Goal: Information Seeking & Learning: Learn about a topic

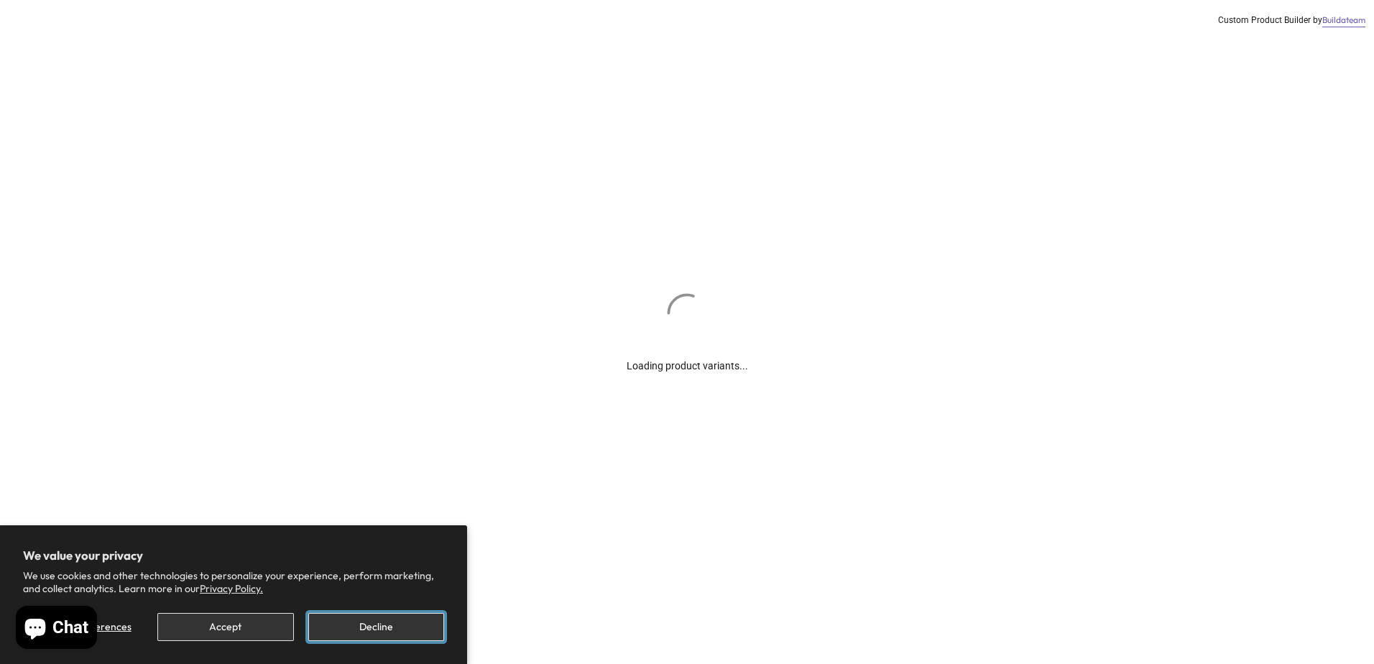
click at [349, 627] on button "Decline" at bounding box center [376, 627] width 136 height 28
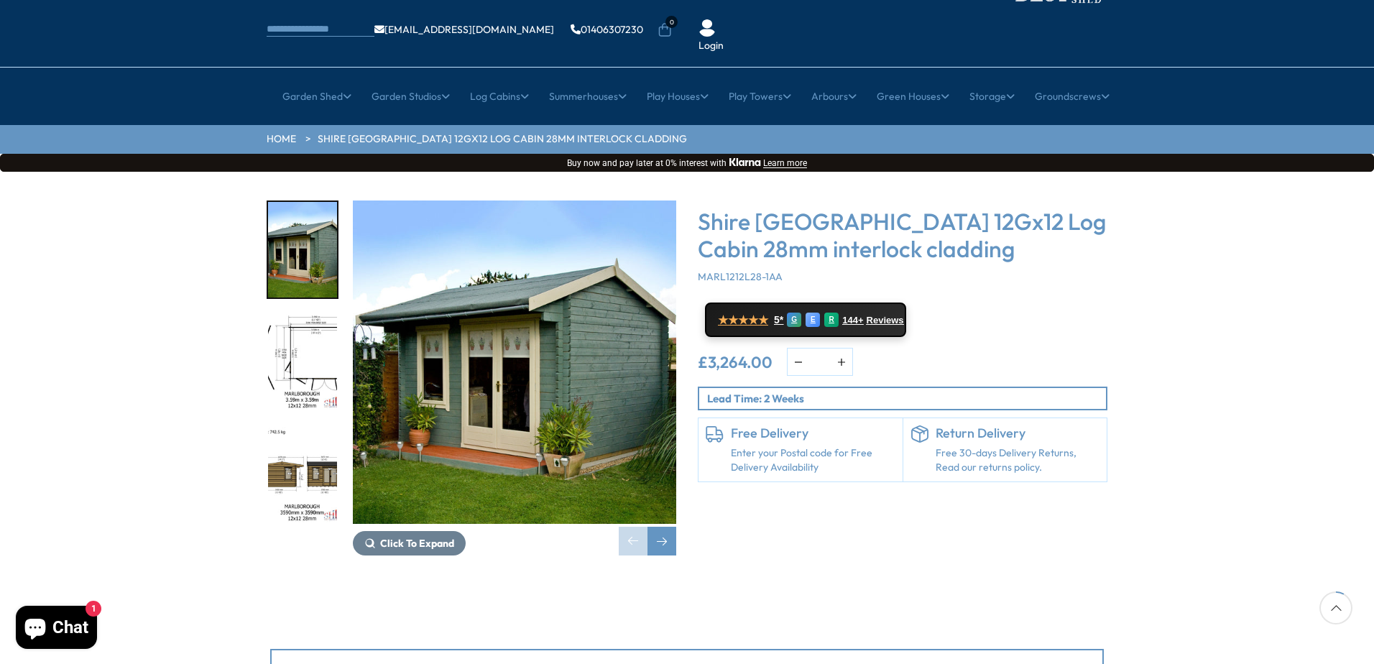
scroll to position [288, 0]
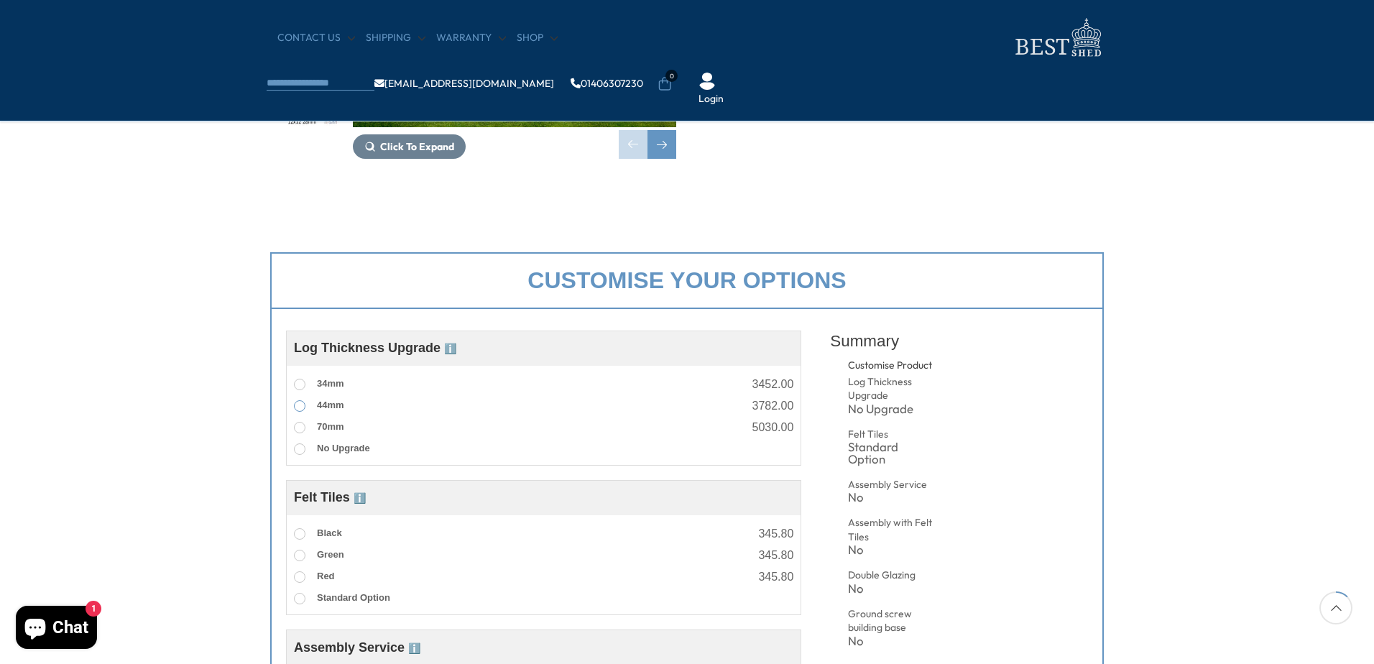
scroll to position [0, 0]
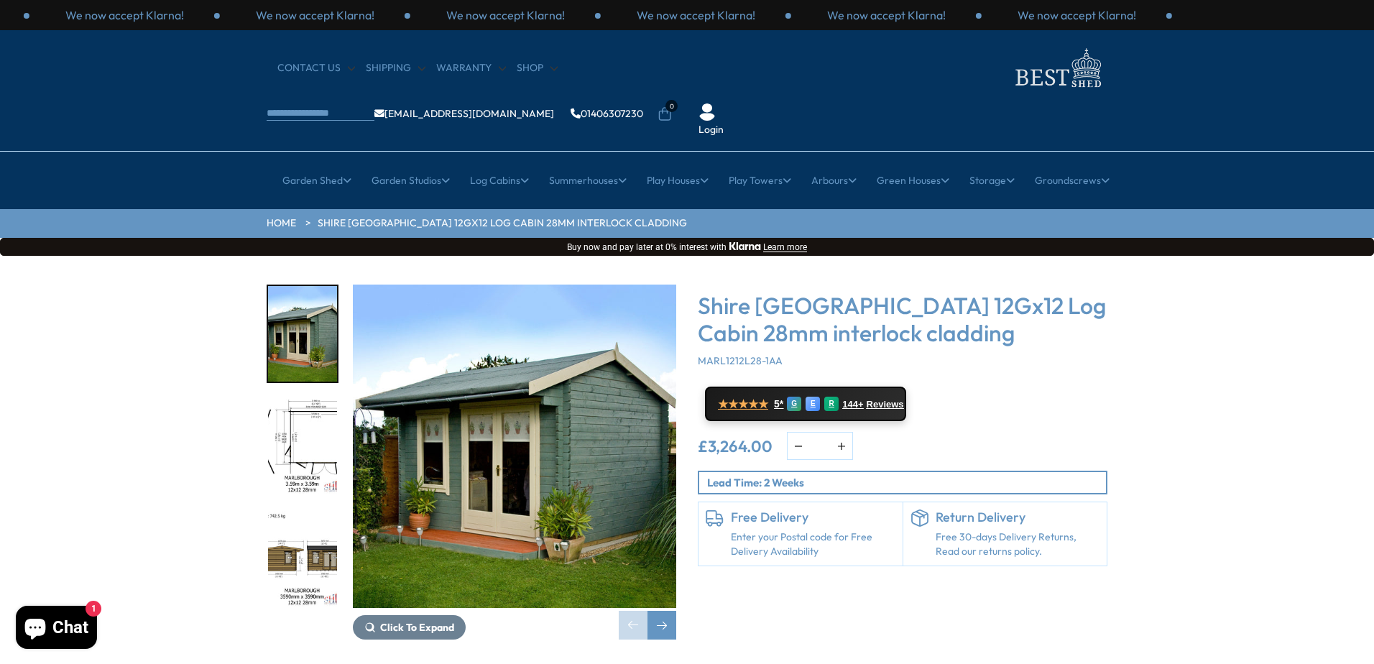
click at [295, 415] on img "2 / 18" at bounding box center [302, 447] width 69 height 96
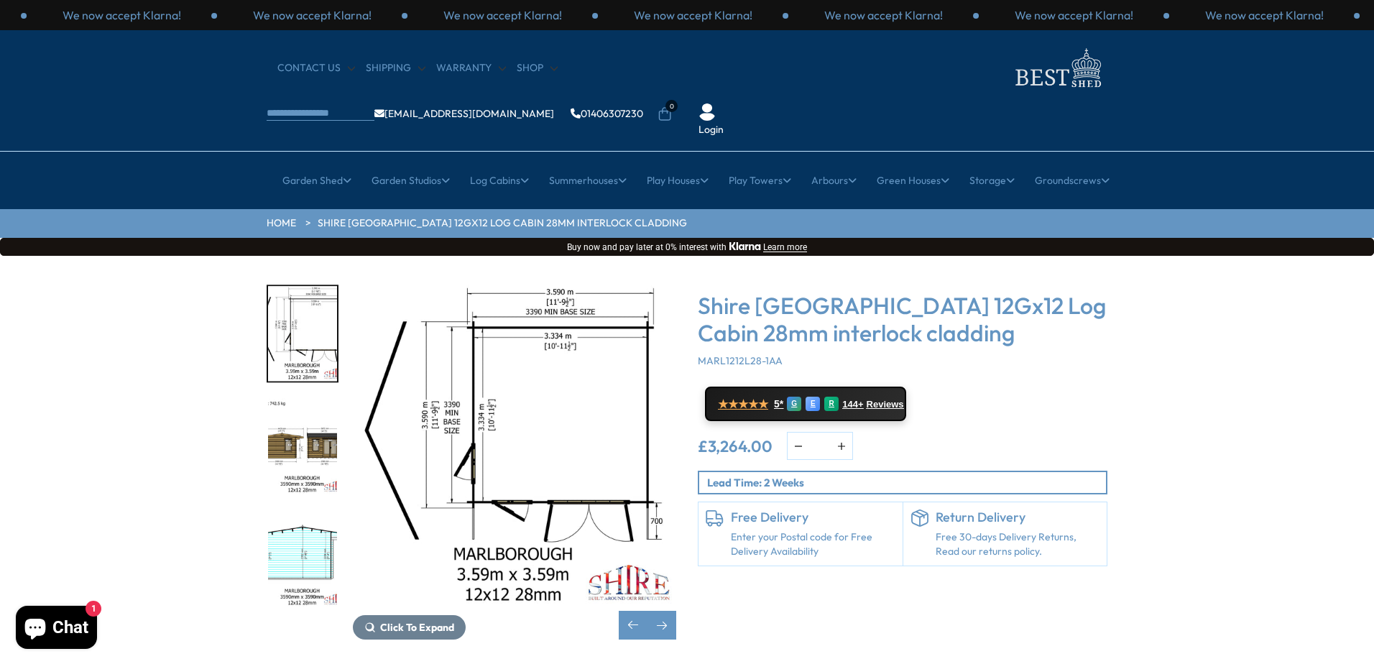
click at [308, 403] on img "3 / 18" at bounding box center [302, 447] width 69 height 96
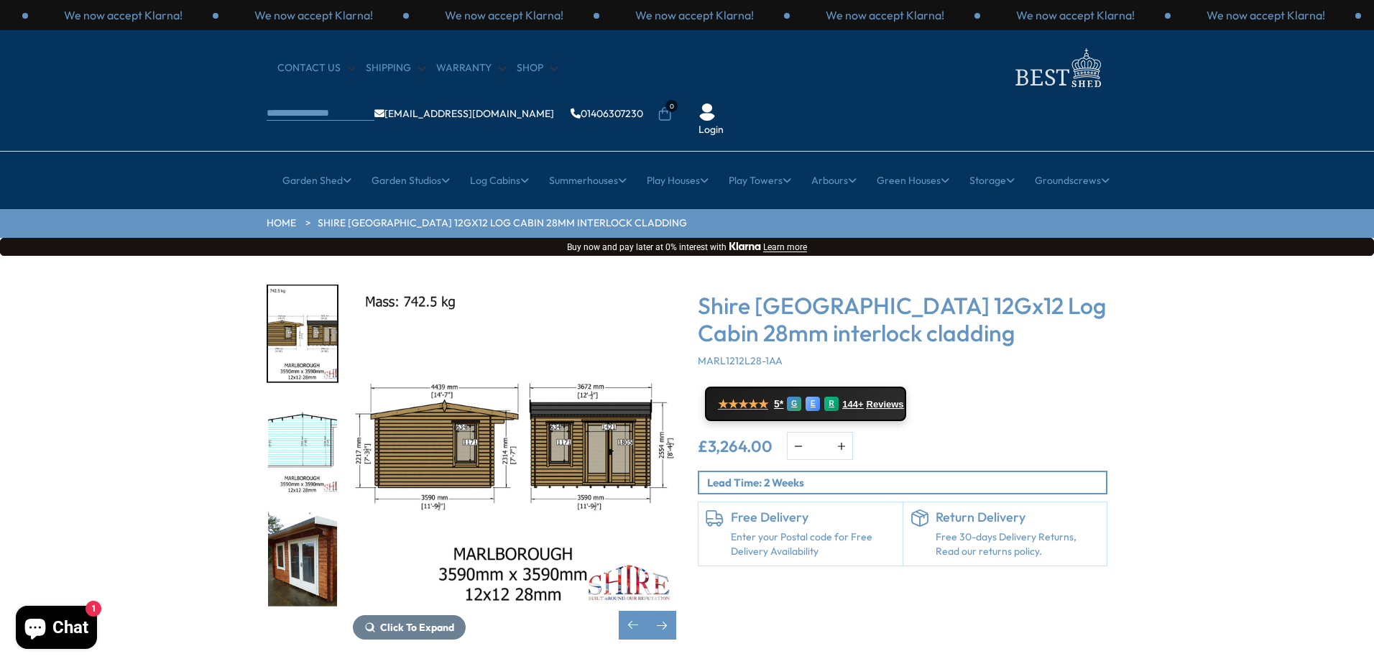
click at [300, 523] on img "5 / 18" at bounding box center [302, 559] width 69 height 96
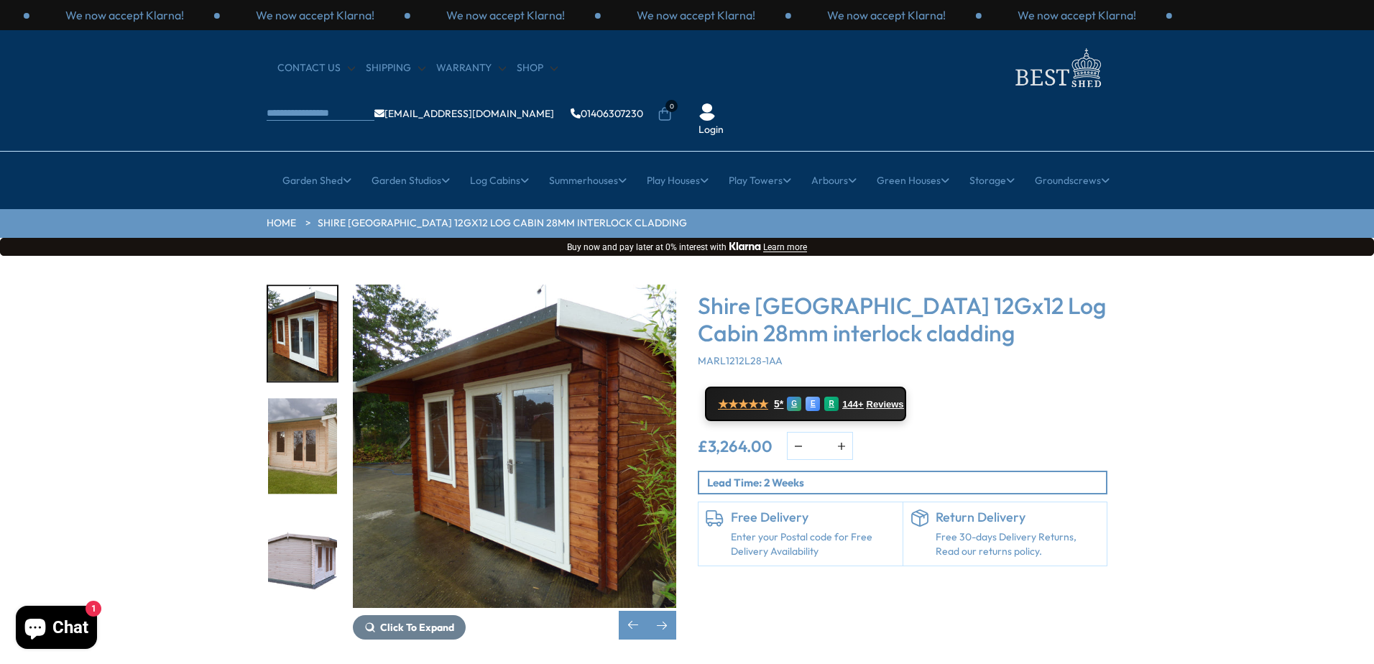
click at [314, 418] on img "6 / 18" at bounding box center [302, 447] width 69 height 96
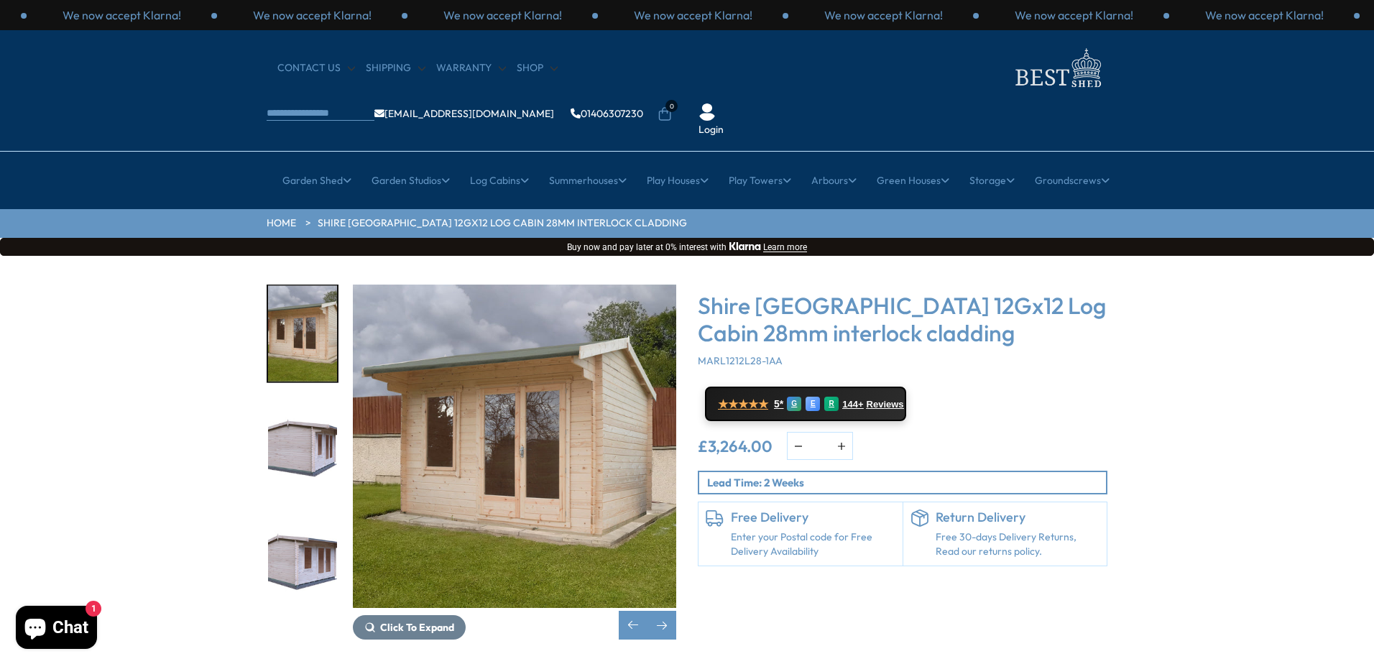
click at [288, 328] on img "6 / 18" at bounding box center [302, 334] width 69 height 96
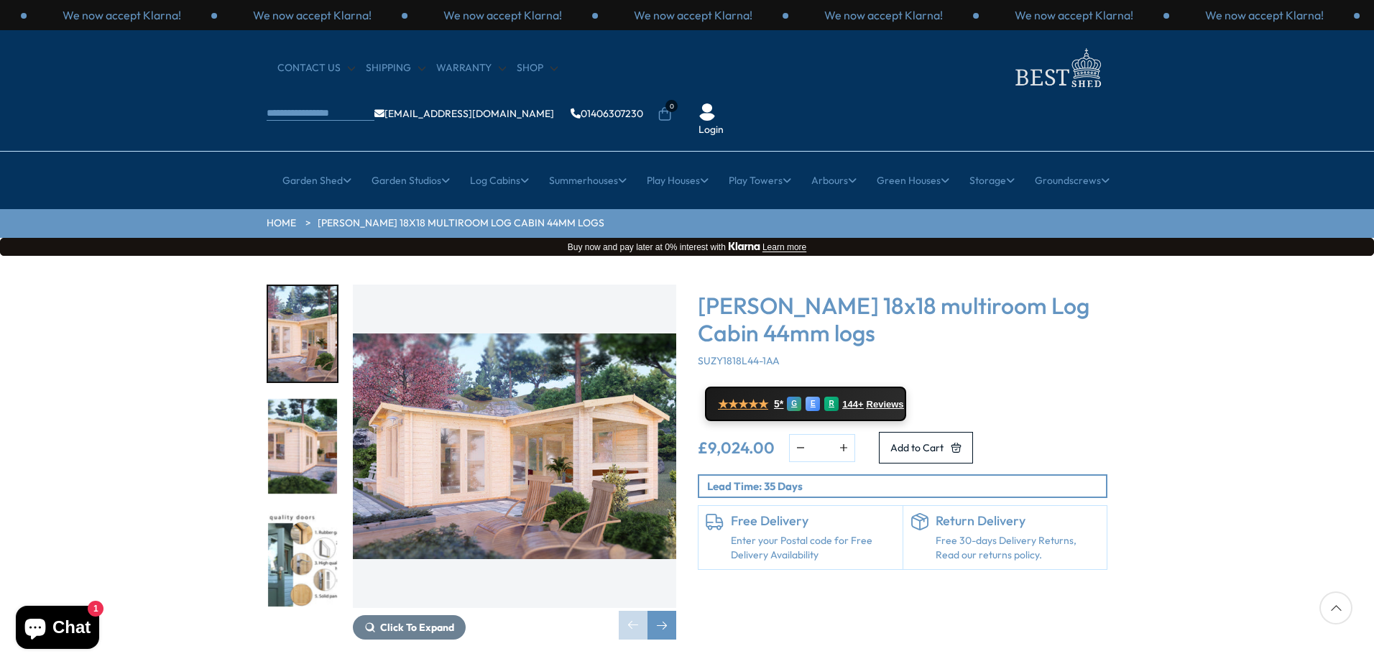
click at [571, 421] on img "1 / 7" at bounding box center [514, 446] width 323 height 323
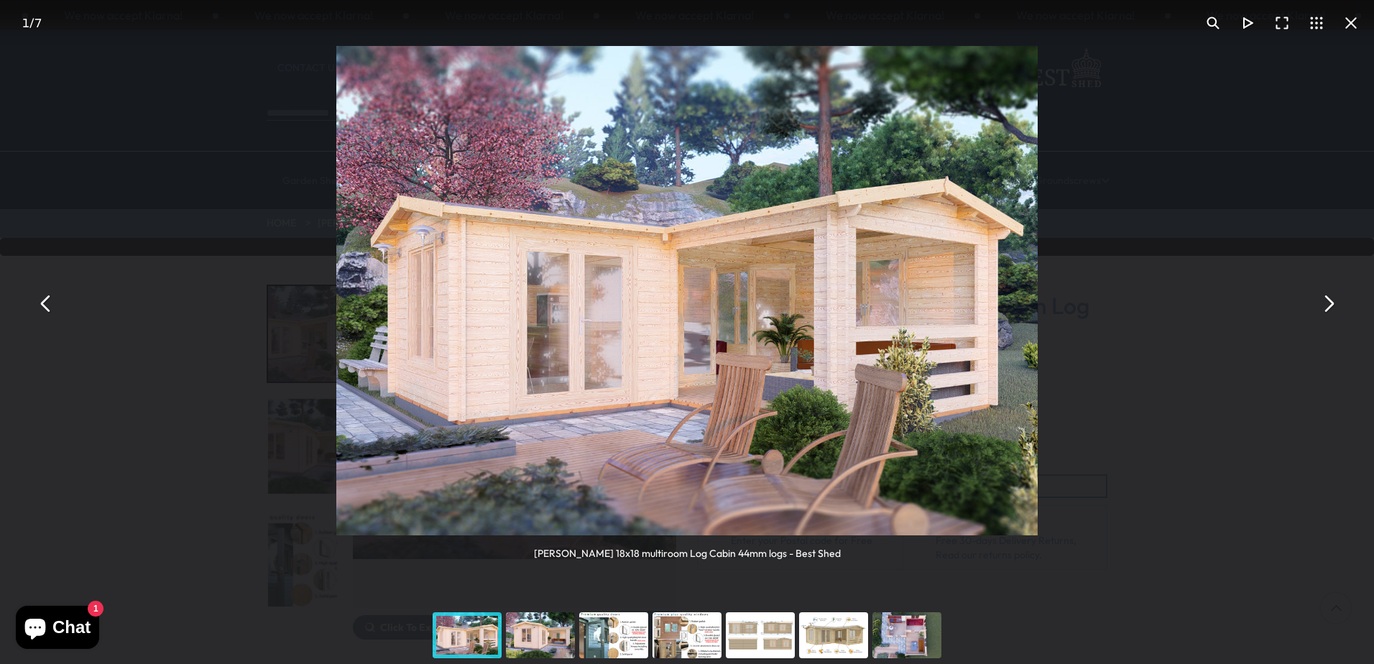
click at [1338, 309] on button "You can close this modal content with the ESC key" at bounding box center [1328, 303] width 35 height 35
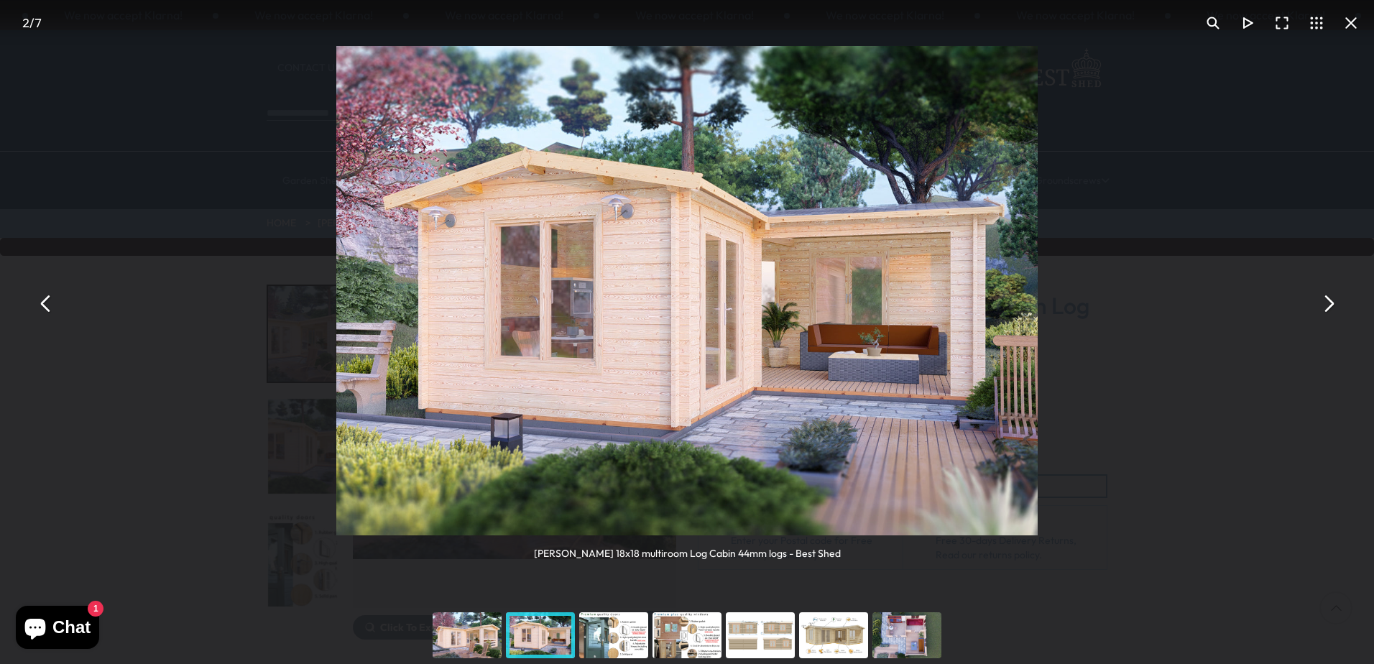
click at [1338, 309] on button "You can close this modal content with the ESC key" at bounding box center [1328, 303] width 35 height 35
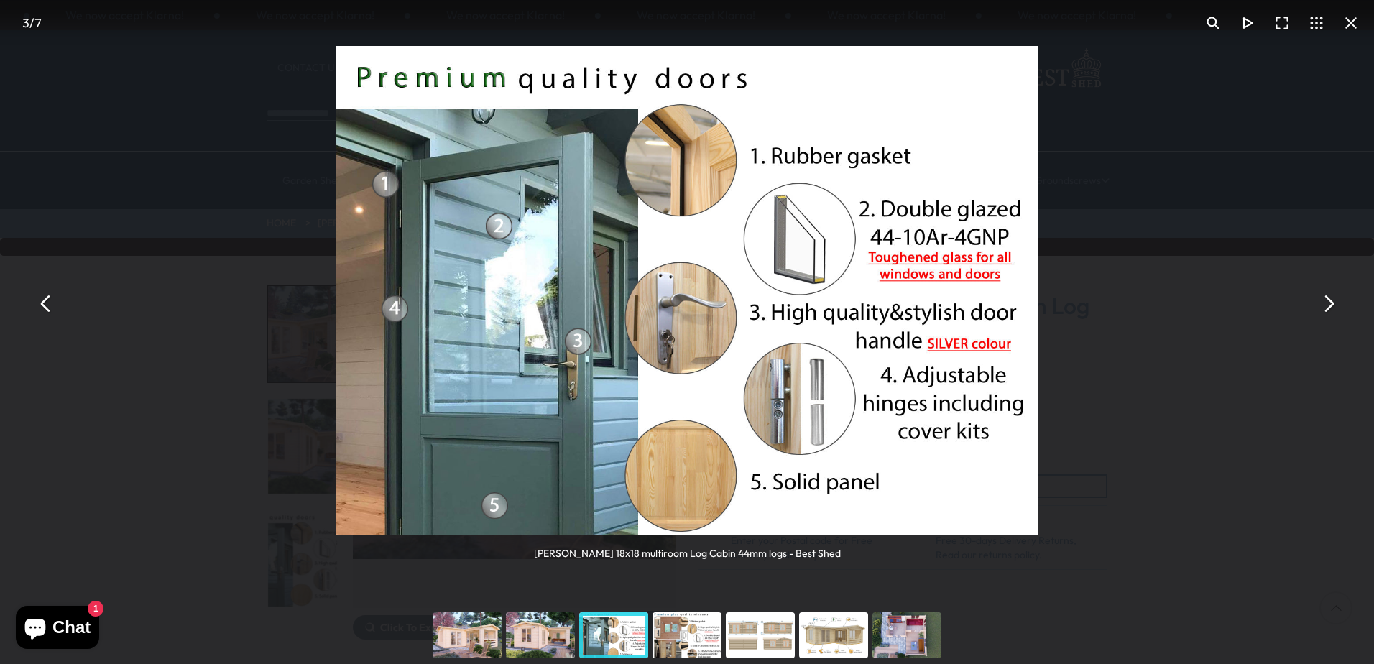
click at [1338, 309] on button "You can close this modal content with the ESC key" at bounding box center [1328, 303] width 35 height 35
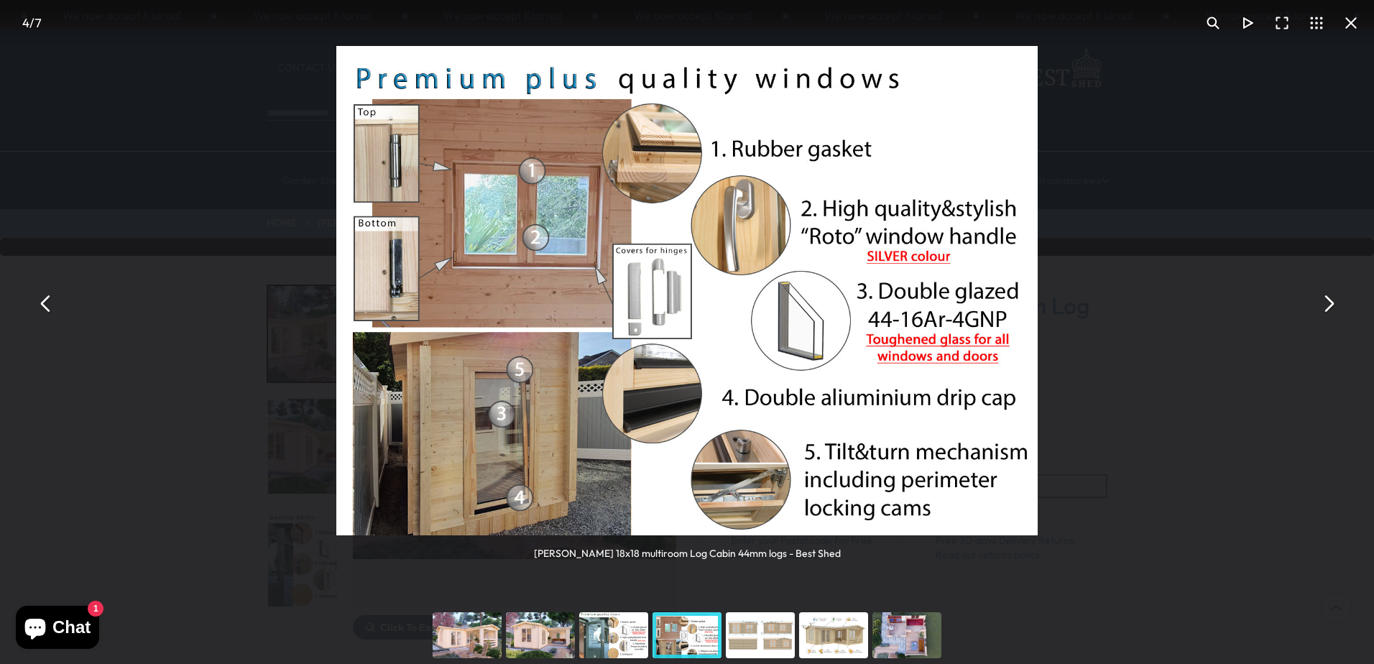
click at [1338, 309] on button "You can close this modal content with the ESC key" at bounding box center [1328, 303] width 35 height 35
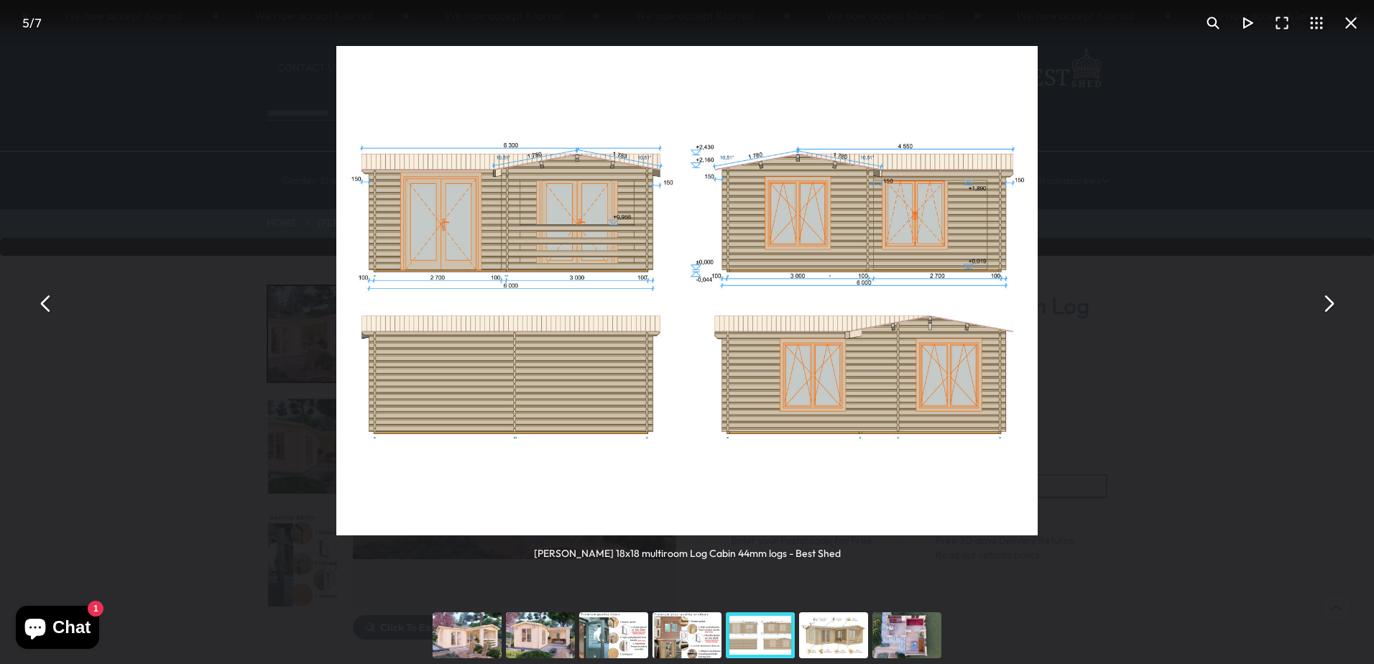
click at [1338, 310] on button "You can close this modal content with the ESC key" at bounding box center [1328, 303] width 35 height 35
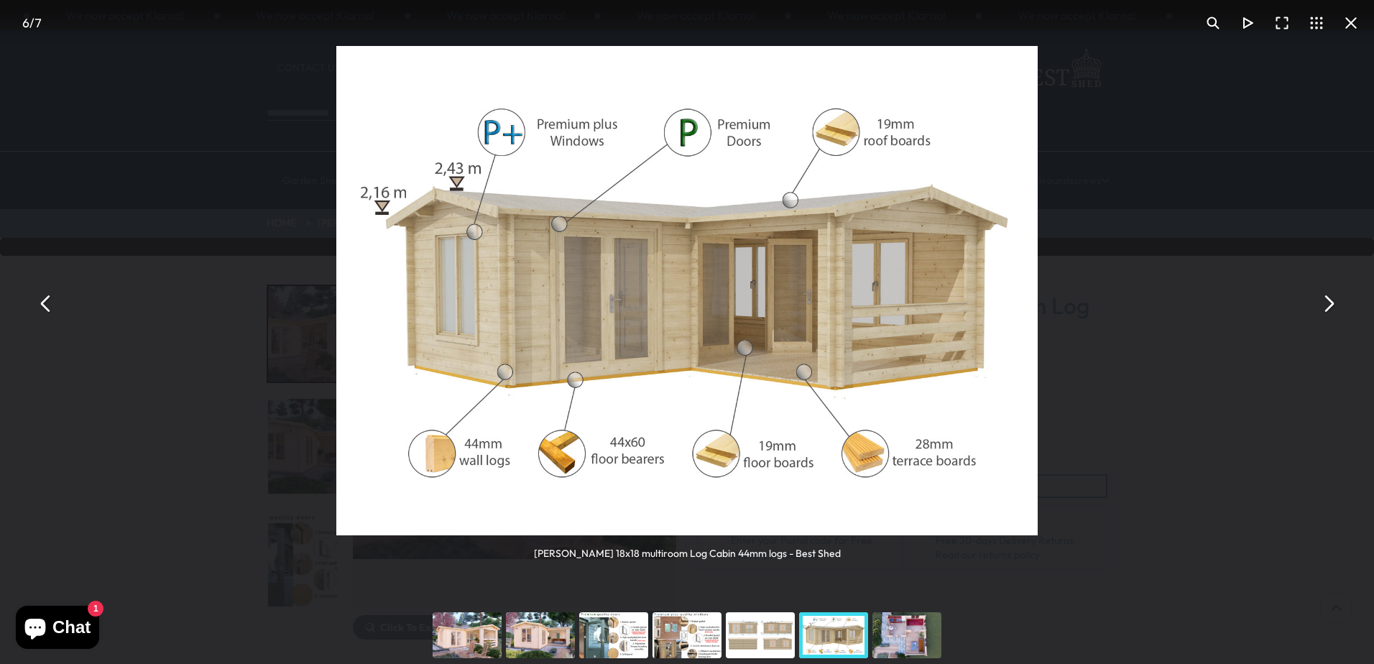
click at [1338, 310] on button "You can close this modal content with the ESC key" at bounding box center [1328, 303] width 35 height 35
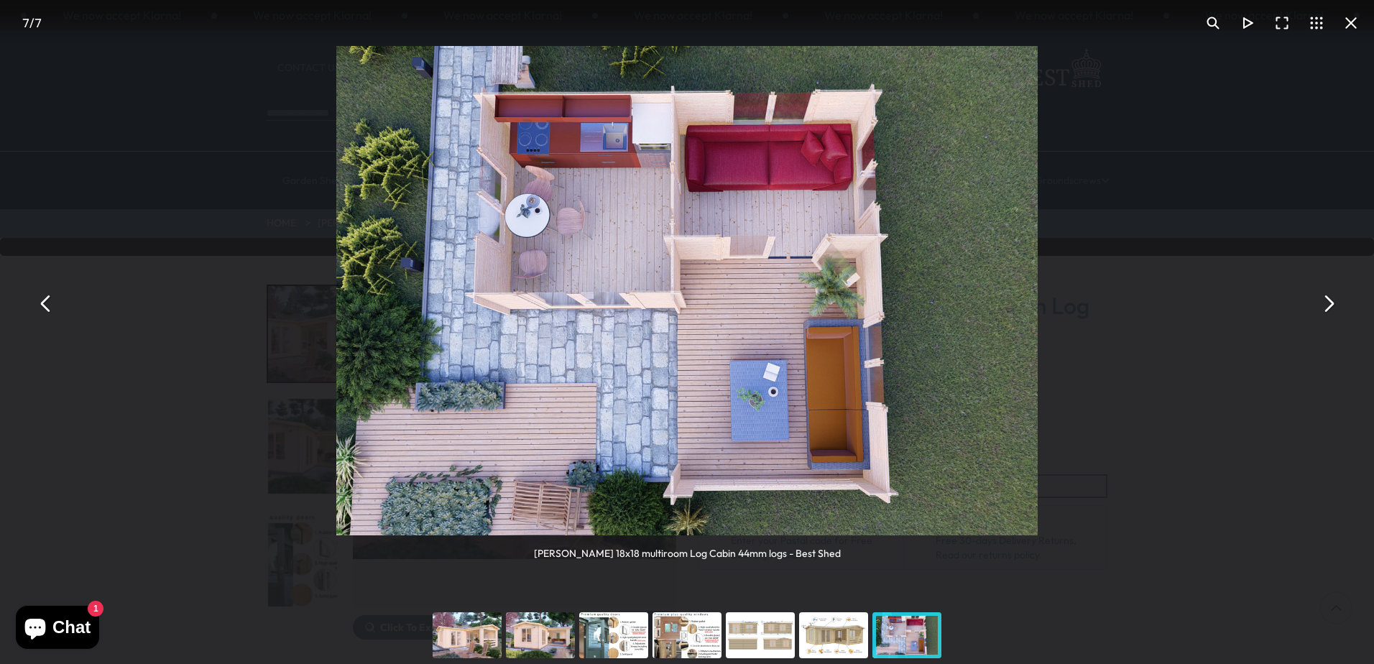
click at [1338, 310] on button "You can close this modal content with the ESC key" at bounding box center [1328, 303] width 35 height 35
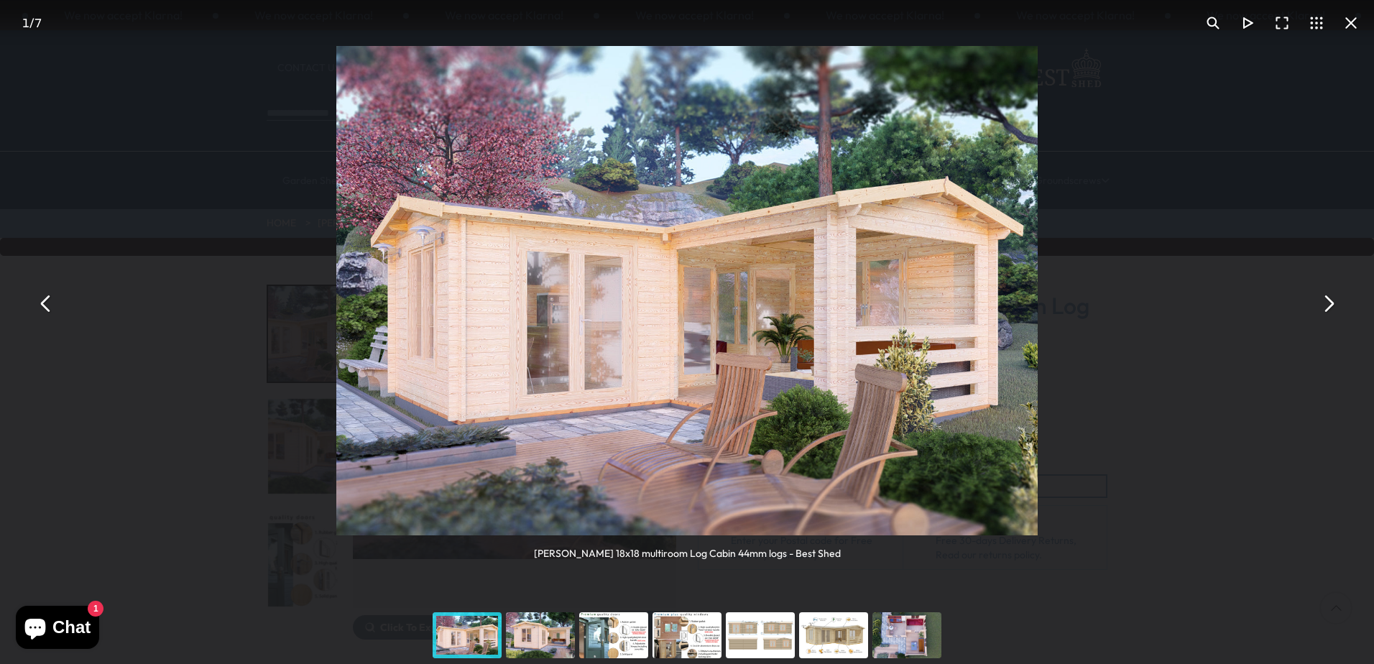
drag, startPoint x: 45, startPoint y: 303, endPoint x: 179, endPoint y: 372, distance: 151.1
click at [45, 303] on button "You can close this modal content with the ESC key" at bounding box center [46, 303] width 35 height 35
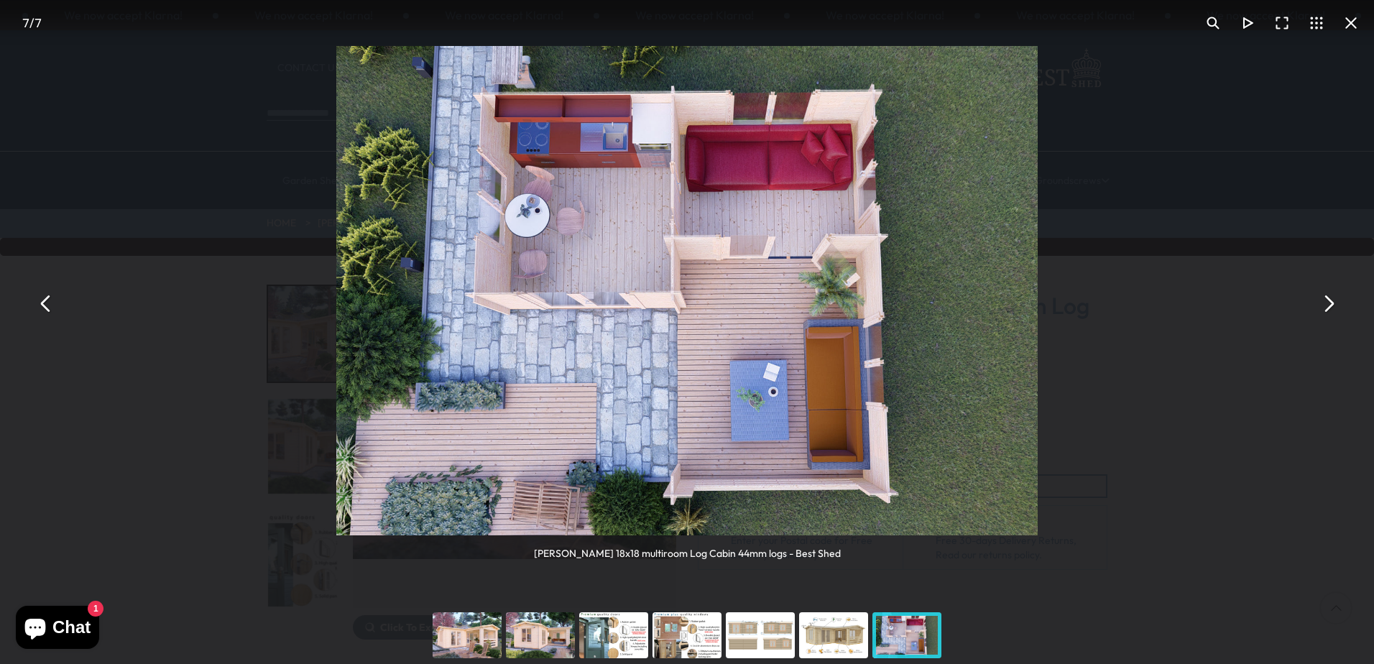
click at [1330, 303] on button "You can close this modal content with the ESC key" at bounding box center [1328, 303] width 35 height 35
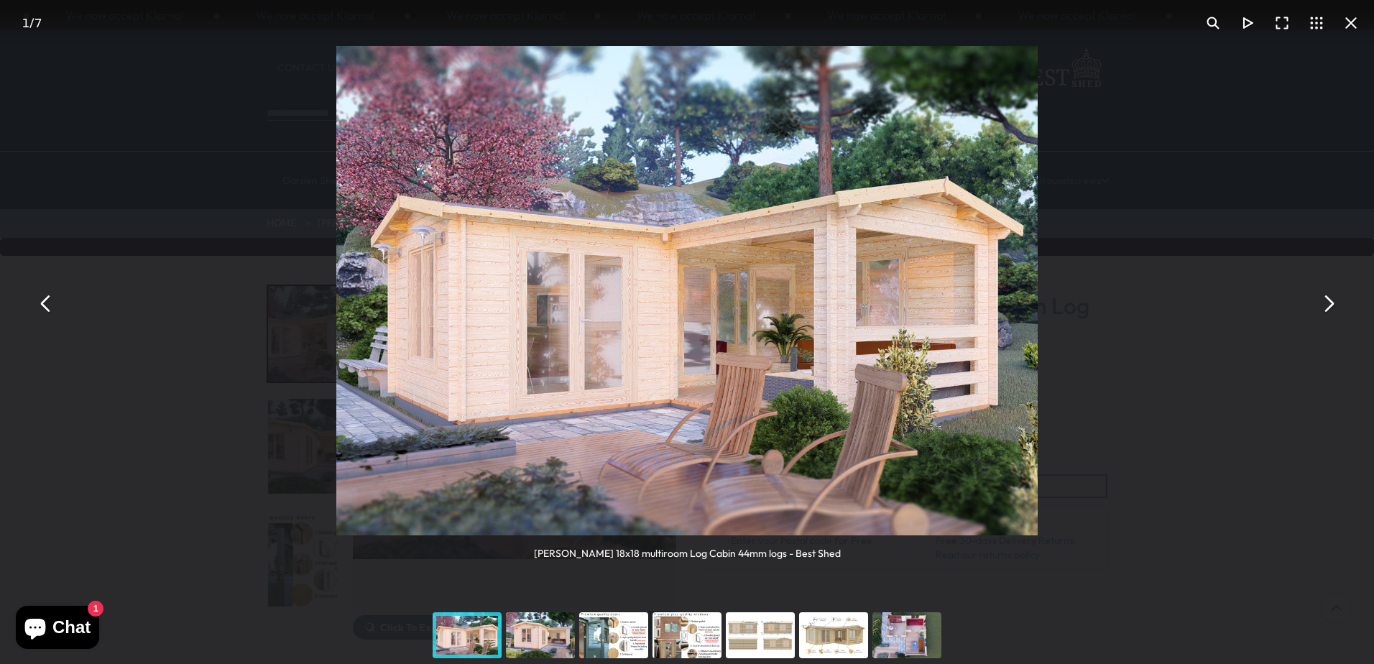
click at [1330, 303] on button "You can close this modal content with the ESC key" at bounding box center [1328, 303] width 35 height 35
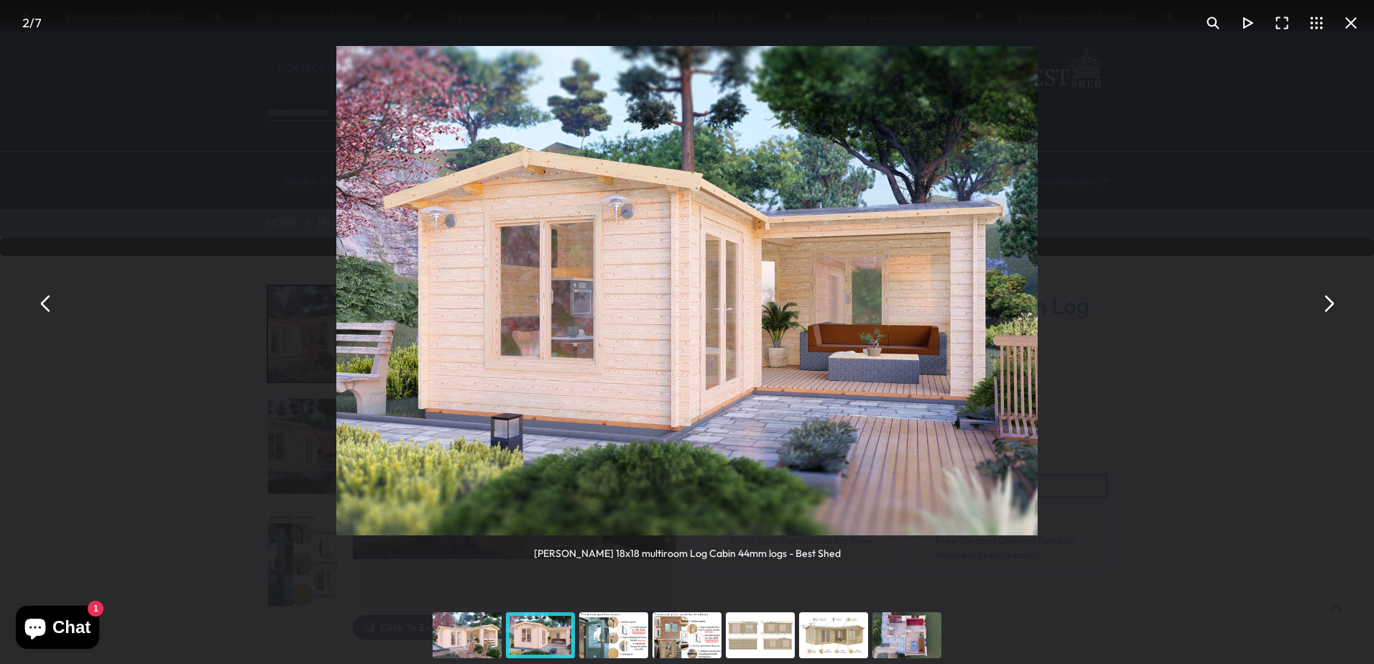
click at [1331, 303] on button "You can close this modal content with the ESC key" at bounding box center [1328, 303] width 35 height 35
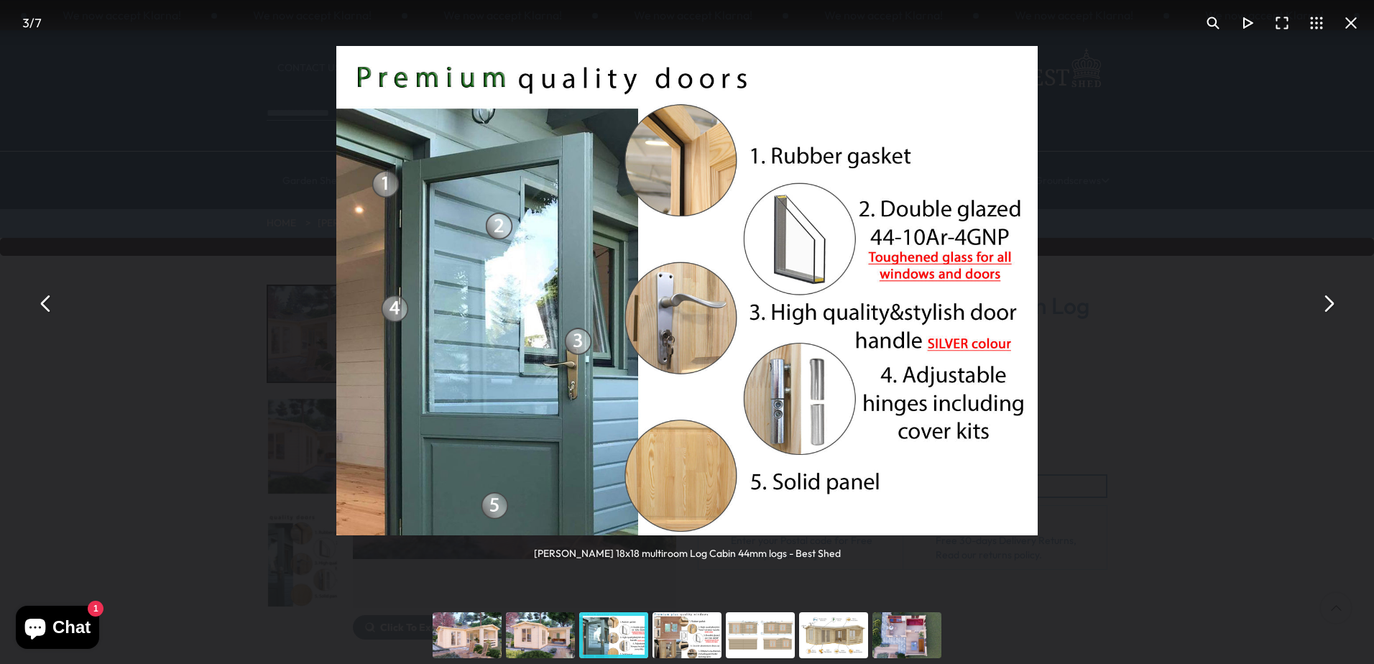
click at [1331, 303] on button "You can close this modal content with the ESC key" at bounding box center [1328, 303] width 35 height 35
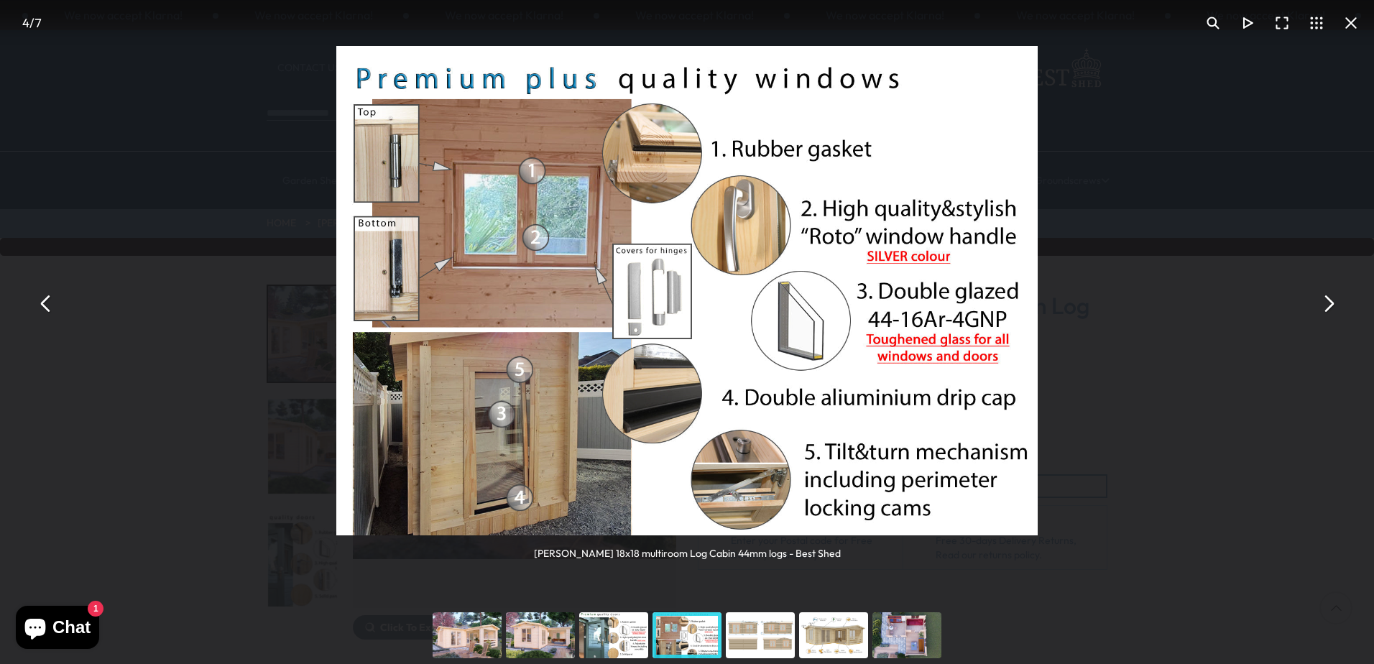
click at [1331, 303] on button "You can close this modal content with the ESC key" at bounding box center [1328, 303] width 35 height 35
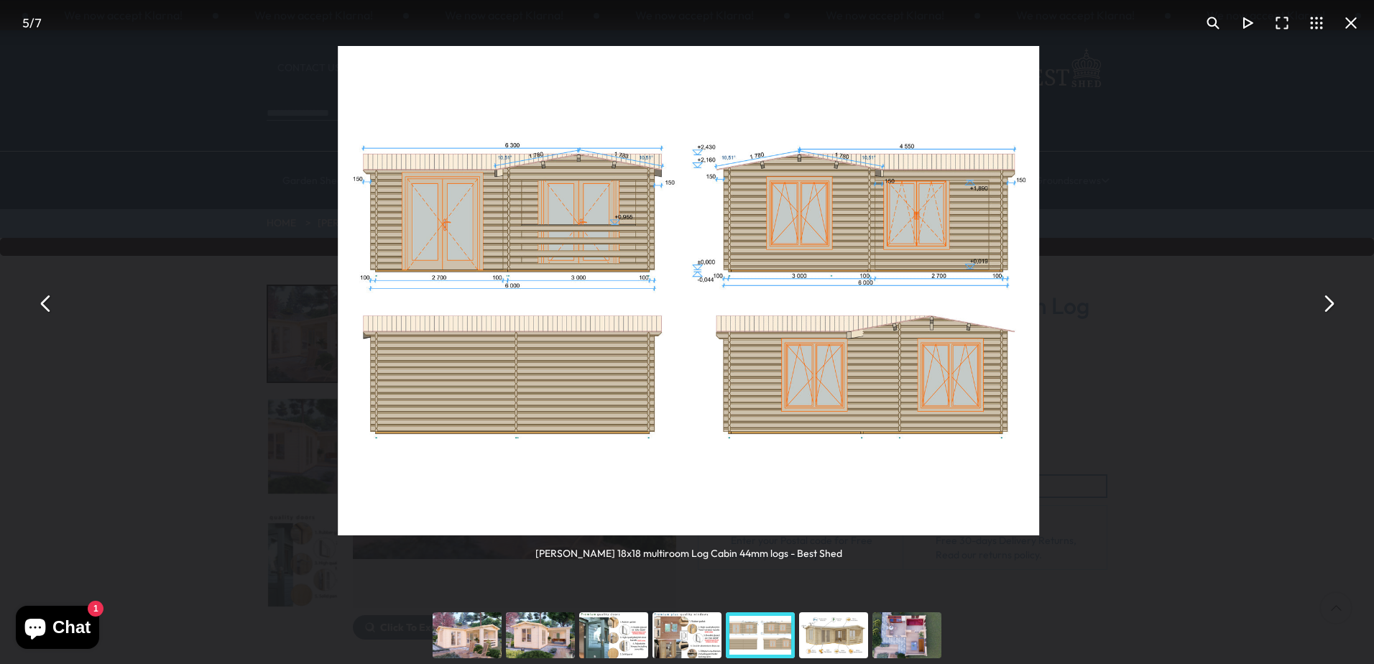
click at [1331, 303] on button "You can close this modal content with the ESC key" at bounding box center [1328, 303] width 35 height 35
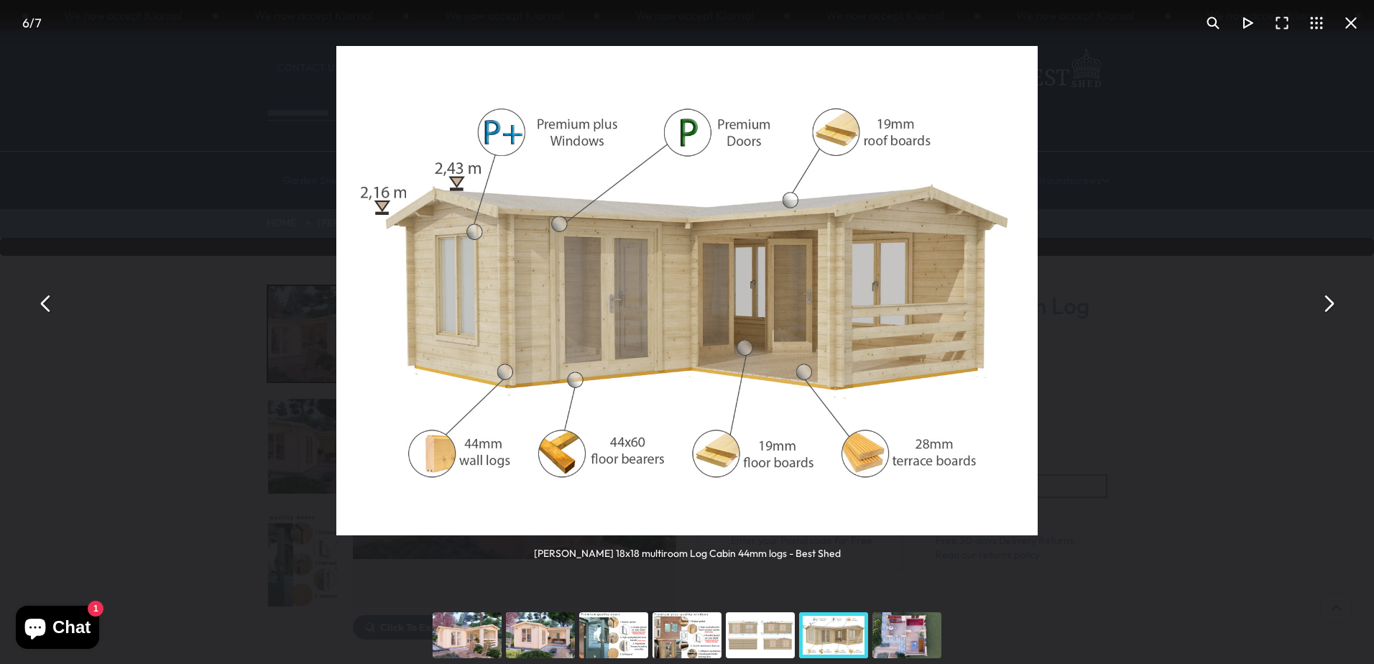
click at [1349, 15] on button "You can close this modal content with the ESC key" at bounding box center [1351, 23] width 35 height 35
